Goal: Complete application form

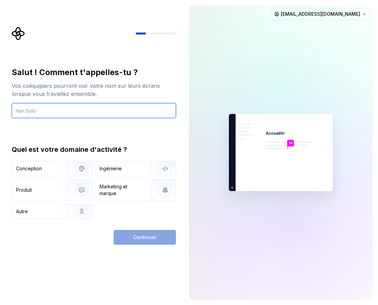
click at [84, 108] on input "text" at bounding box center [94, 110] width 164 height 15
type input "alex"
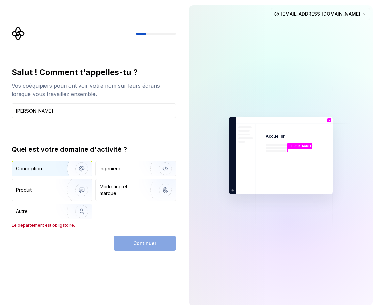
click at [61, 167] on img "button" at bounding box center [77, 168] width 43 height 45
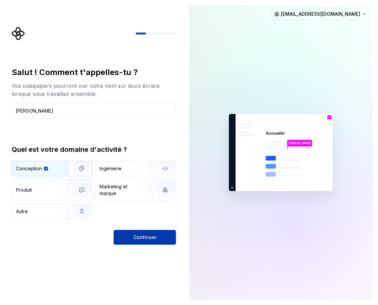
click at [148, 236] on font "Continuer" at bounding box center [144, 237] width 23 height 6
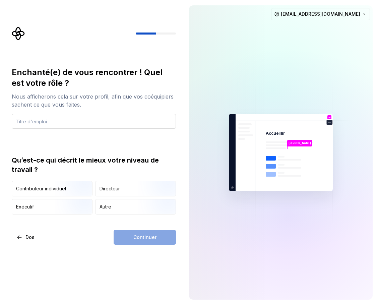
click at [59, 127] on input "text" at bounding box center [94, 121] width 164 height 15
click at [106, 206] on font "Autre" at bounding box center [105, 207] width 12 height 6
click at [140, 234] on div "Continuer" at bounding box center [145, 237] width 62 height 15
click at [104, 123] on input "text" at bounding box center [94, 121] width 164 height 15
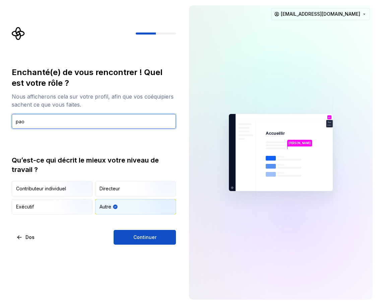
type input "pao"
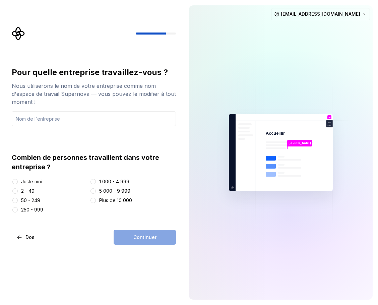
click at [26, 181] on font "Juste moi" at bounding box center [31, 181] width 21 height 6
click at [18, 181] on button "Juste moi" at bounding box center [14, 181] width 5 height 5
click at [134, 228] on div "Pour quelle entreprise travaillez-vous ? Nous utiliserons le nom de votre entre…" at bounding box center [94, 155] width 164 height 177
click at [136, 234] on div "Continuer" at bounding box center [145, 237] width 62 height 15
click at [72, 120] on input "text" at bounding box center [94, 118] width 164 height 15
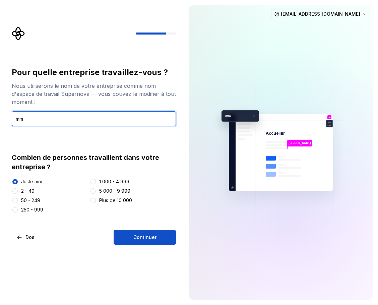
type input "mm"
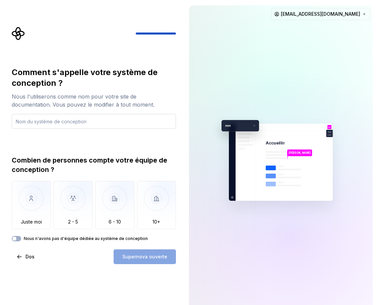
click at [59, 128] on input "text" at bounding box center [94, 121] width 164 height 15
type input "cal"
click at [139, 259] on div "Supernova ouverte" at bounding box center [145, 256] width 62 height 15
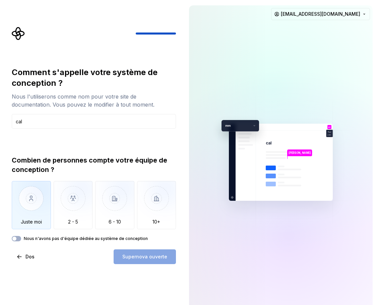
click at [34, 199] on img "button" at bounding box center [31, 203] width 39 height 45
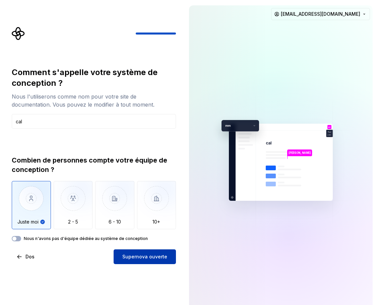
click at [144, 258] on font "Supernova ouverte" at bounding box center [144, 256] width 45 height 6
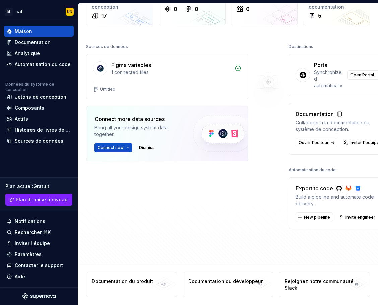
scroll to position [42, 0]
